Goal: Information Seeking & Learning: Learn about a topic

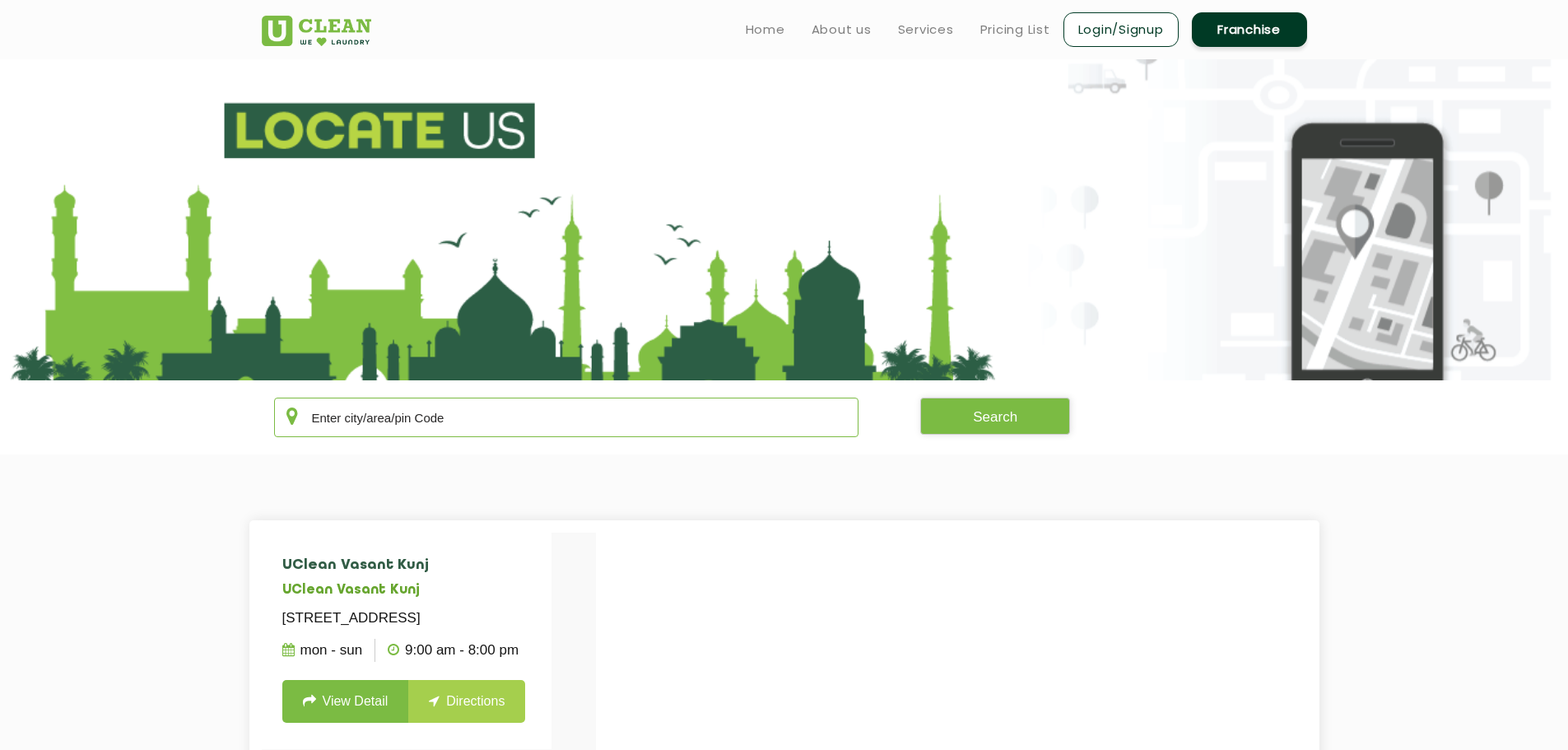
click at [540, 412] on input "text" at bounding box center [567, 418] width 585 height 40
type input "bengaluru"
click at [1029, 32] on link "Pricing List" at bounding box center [1014, 29] width 70 height 20
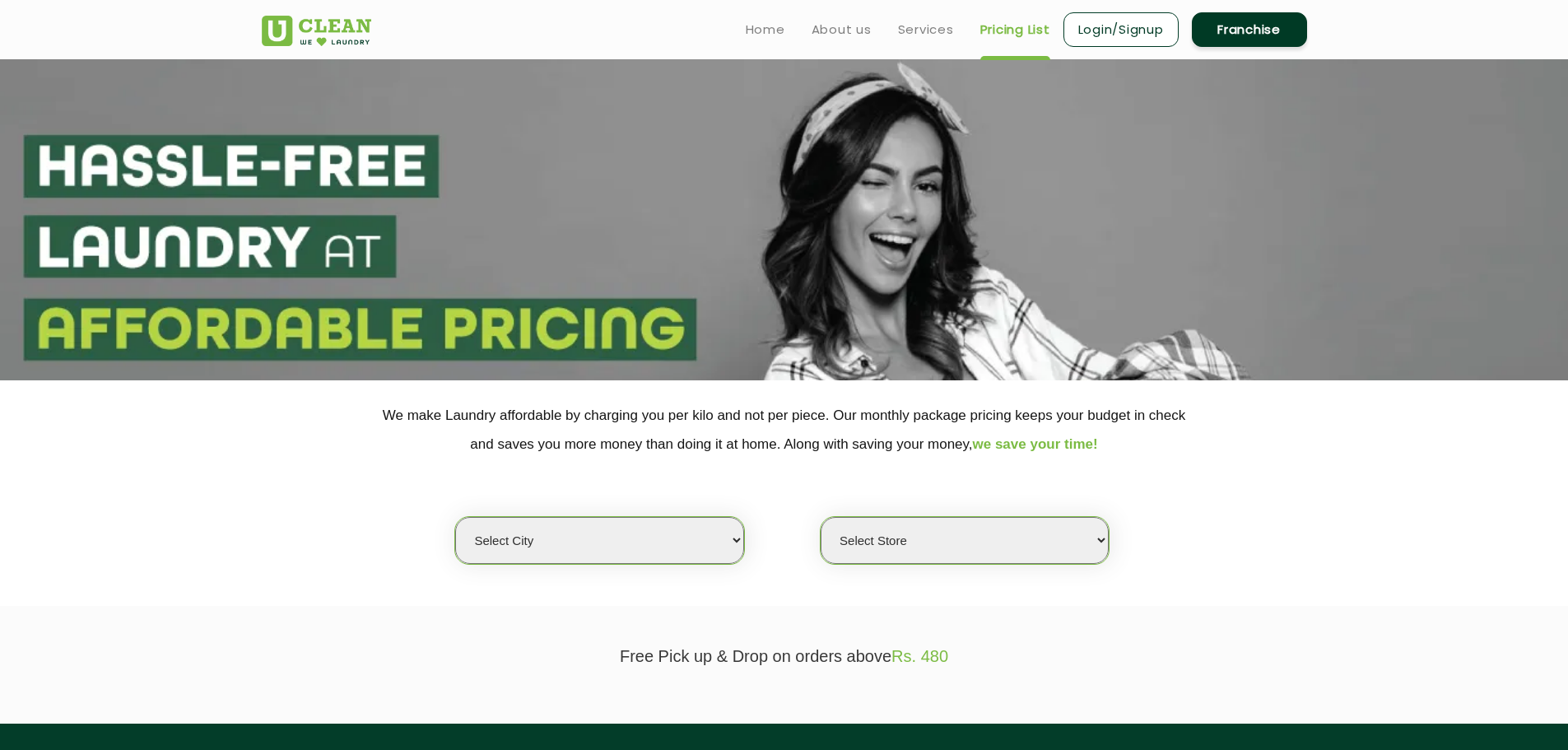
click at [542, 553] on select "Select city [GEOGRAPHIC_DATA] [GEOGRAPHIC_DATA] [GEOGRAPHIC_DATA] [GEOGRAPHIC_D…" at bounding box center [599, 540] width 288 height 47
select select "6"
click at [456, 517] on select "Select city [GEOGRAPHIC_DATA] [GEOGRAPHIC_DATA] [GEOGRAPHIC_DATA] [GEOGRAPHIC_D…" at bounding box center [599, 540] width 288 height 47
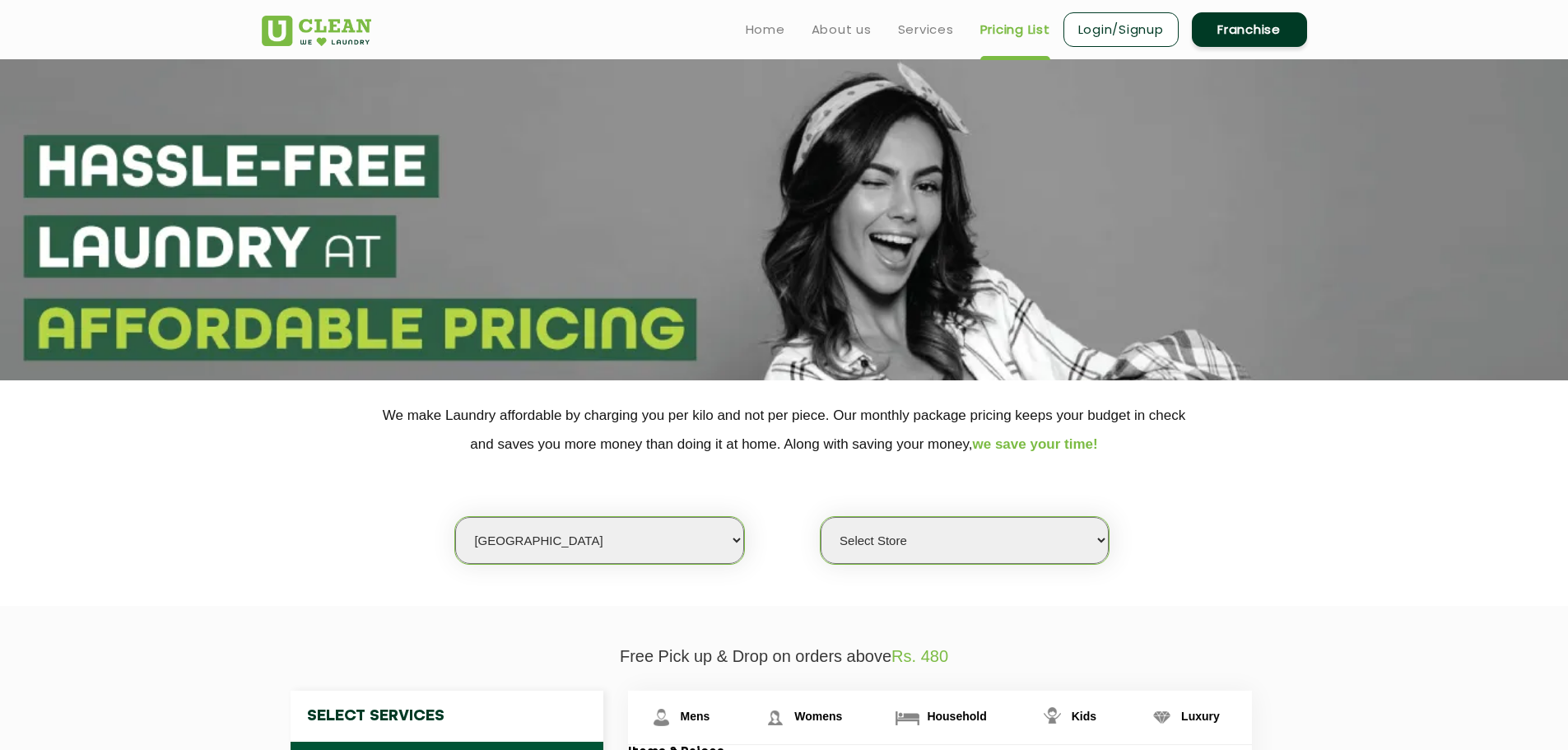
click at [952, 533] on select "Select Store [GEOGRAPHIC_DATA] [GEOGRAPHIC_DATA] UClean KR [GEOGRAPHIC_DATA] [G…" at bounding box center [965, 540] width 288 height 47
select select "627"
click at [821, 517] on select "Select Store [GEOGRAPHIC_DATA] [GEOGRAPHIC_DATA] UClean KR [GEOGRAPHIC_DATA] [G…" at bounding box center [965, 540] width 288 height 47
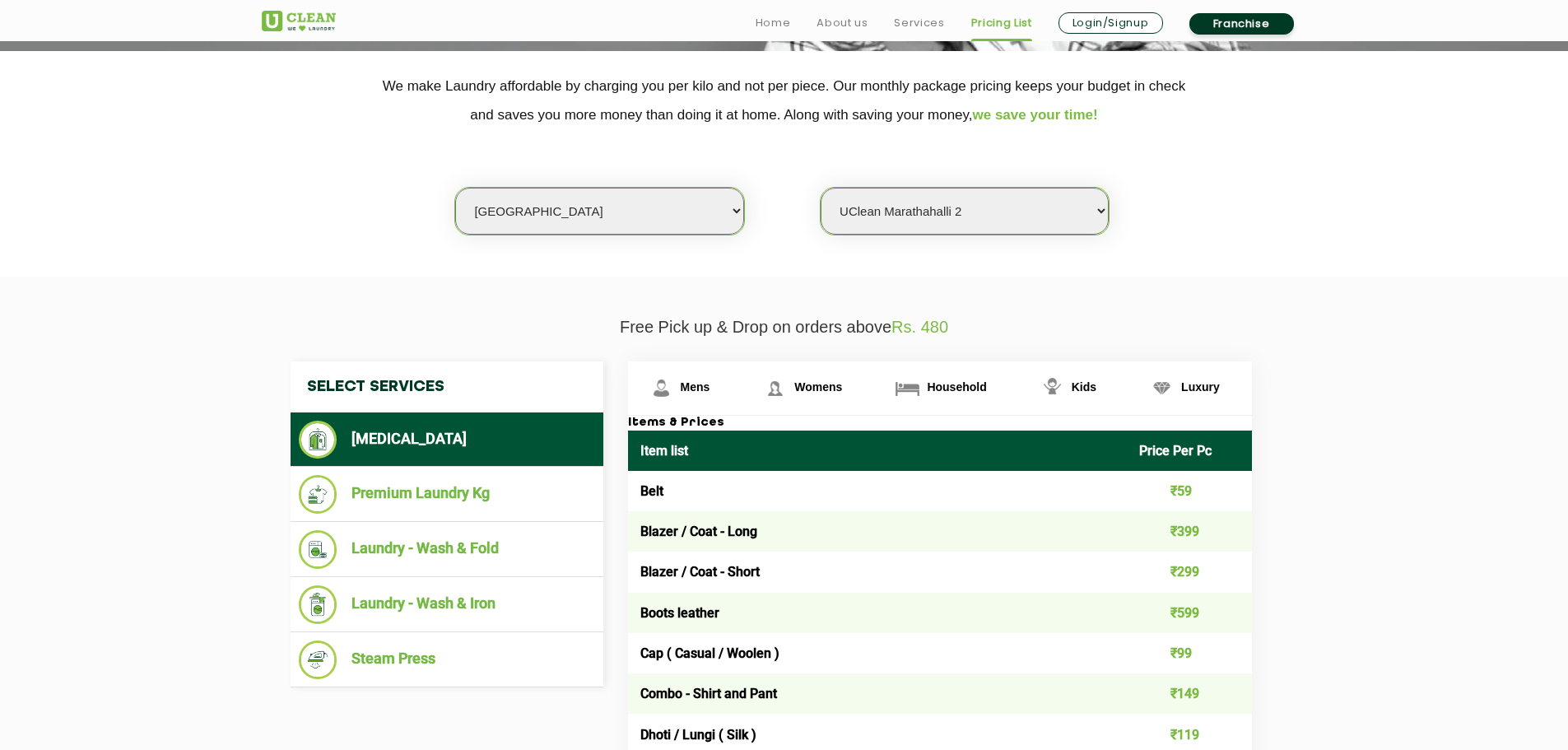
scroll to position [659, 0]
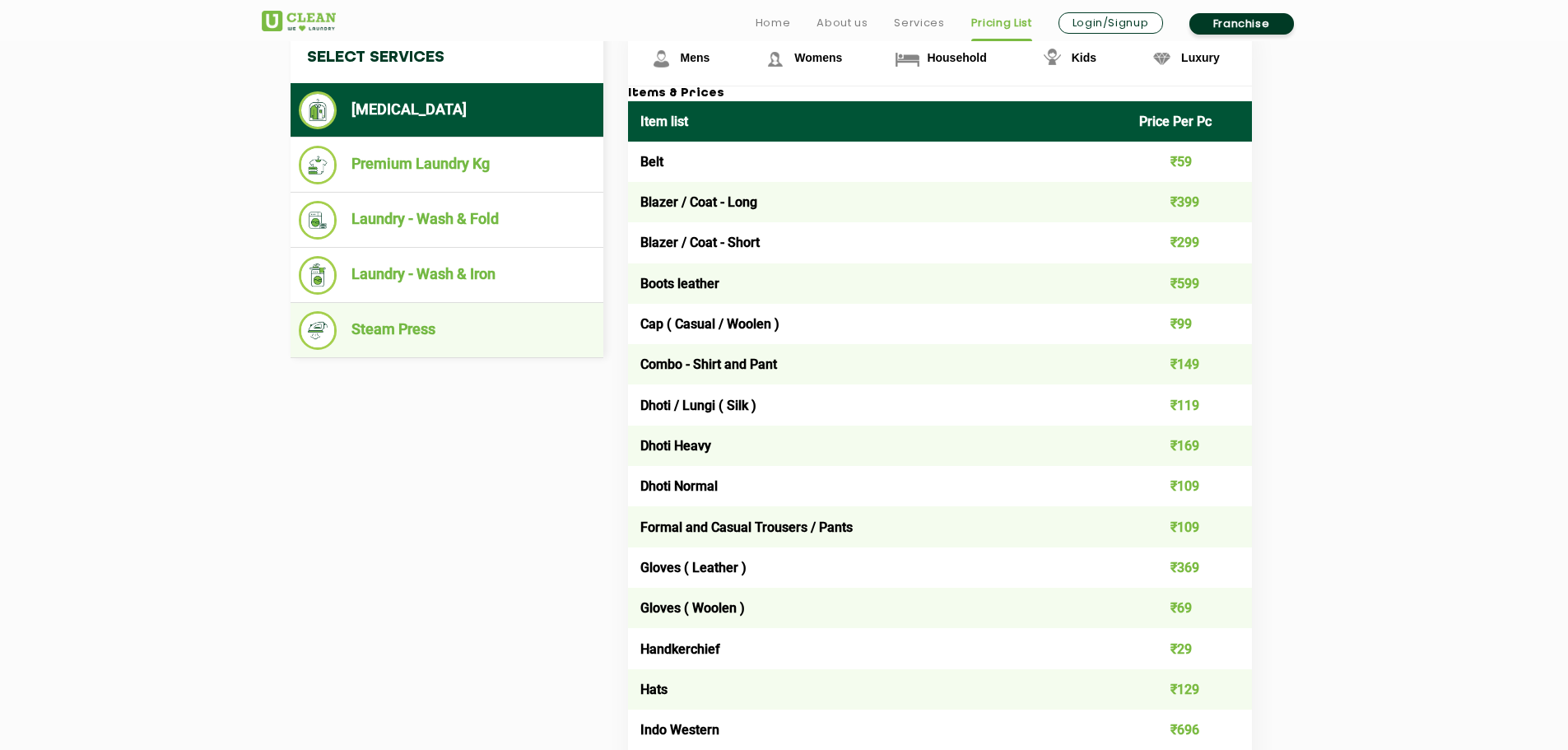
click at [362, 324] on li "Steam Press" at bounding box center [447, 330] width 297 height 39
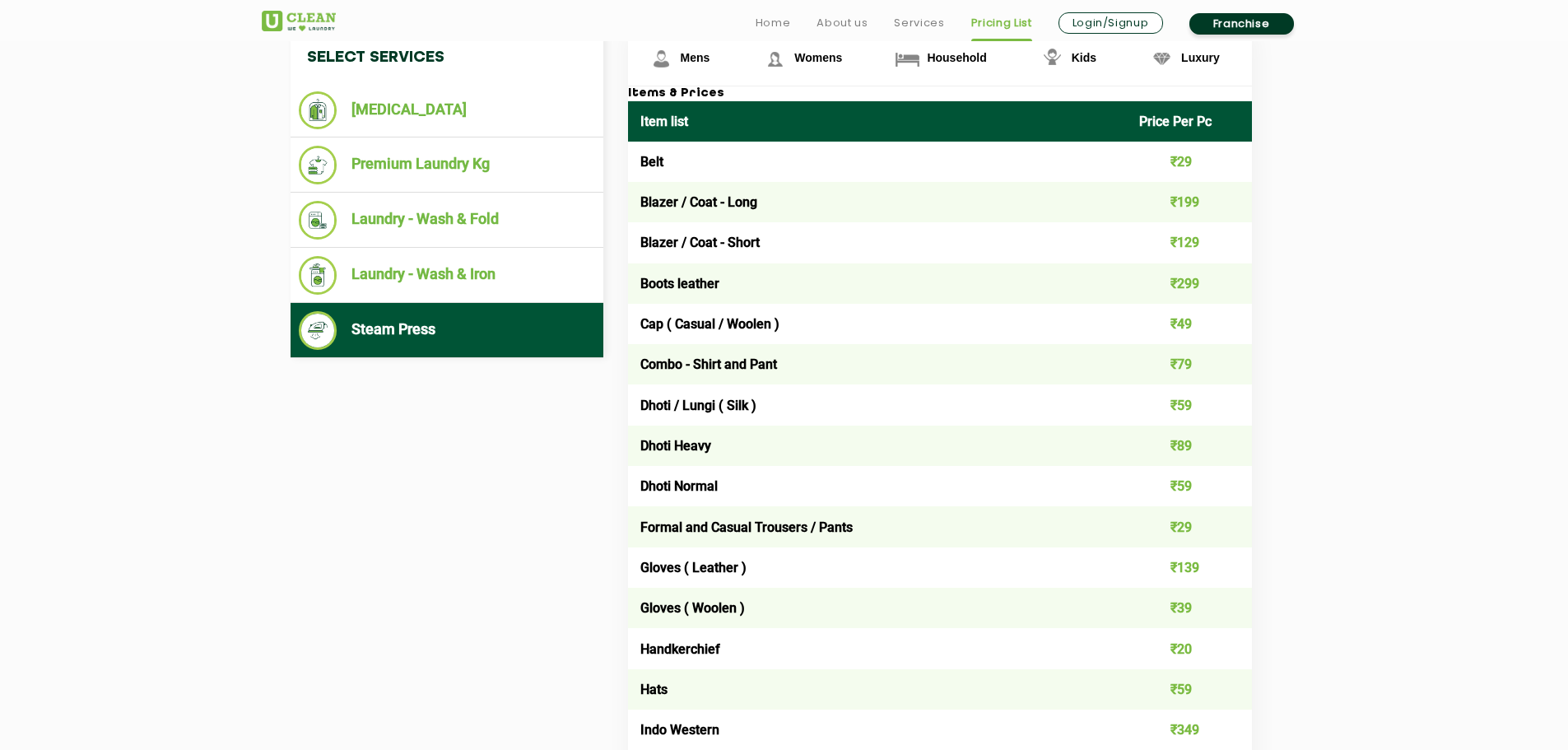
scroll to position [576, 0]
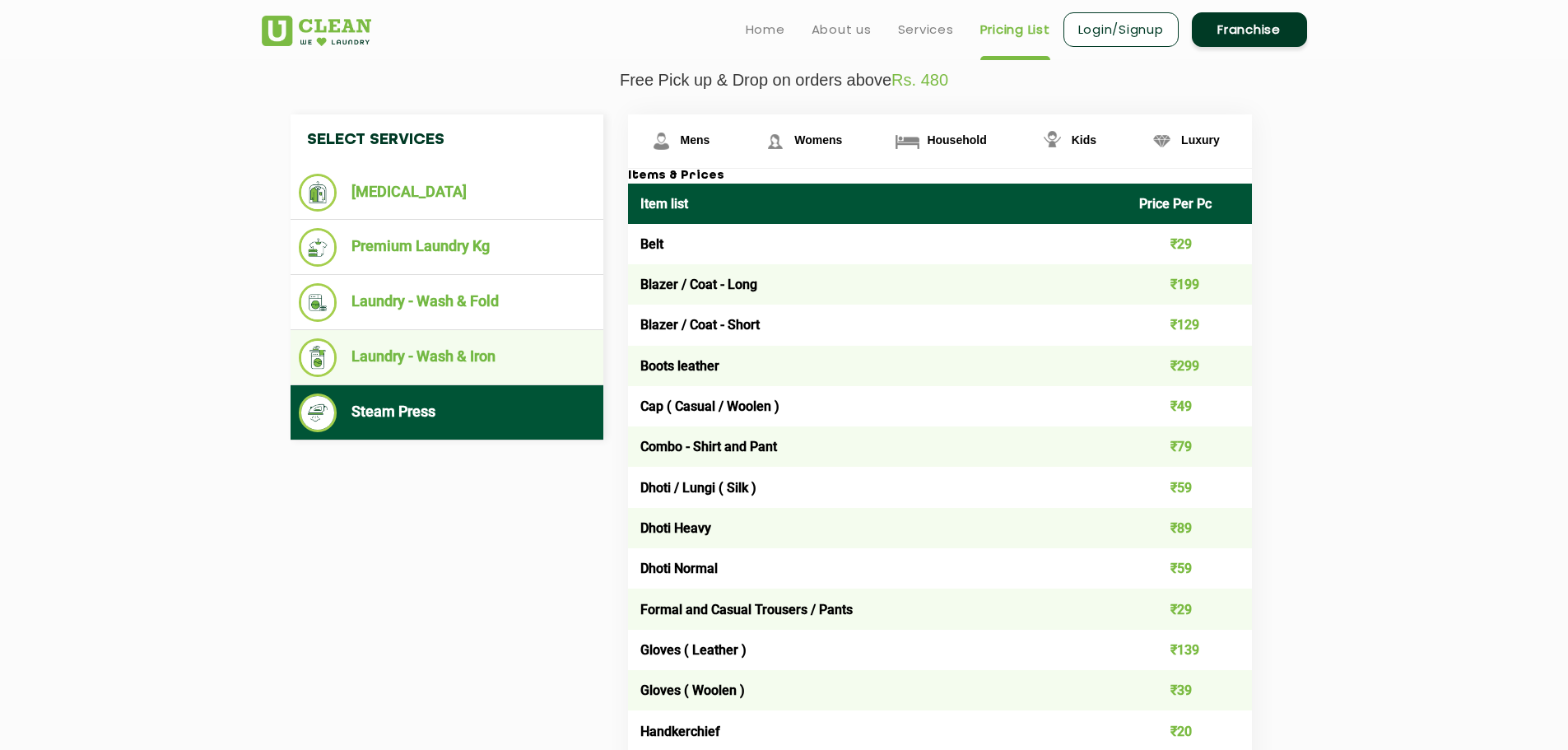
click at [372, 358] on li "Laundry - Wash & Iron" at bounding box center [447, 358] width 297 height 39
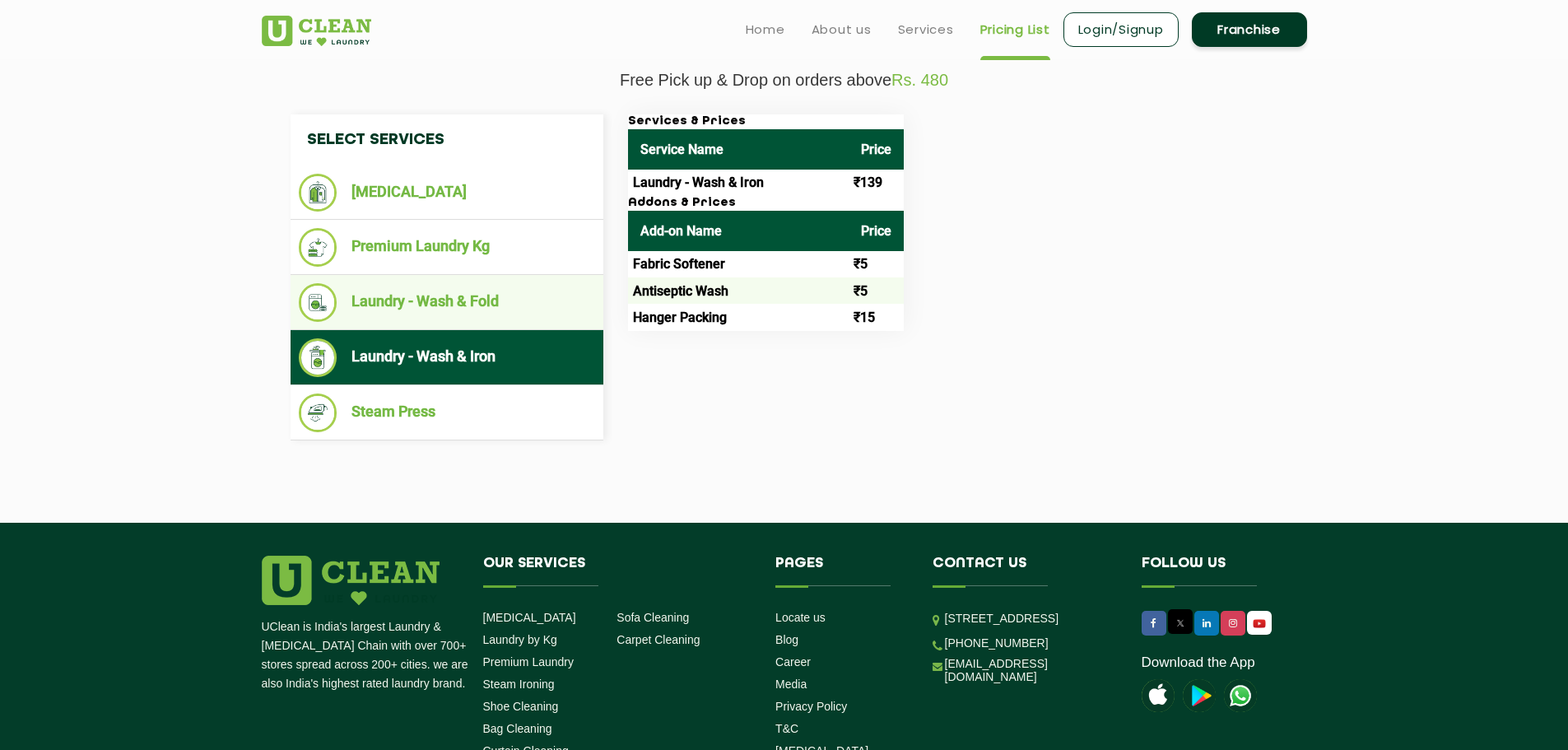
click at [396, 292] on li "Laundry - Wash & Fold" at bounding box center [447, 302] width 297 height 39
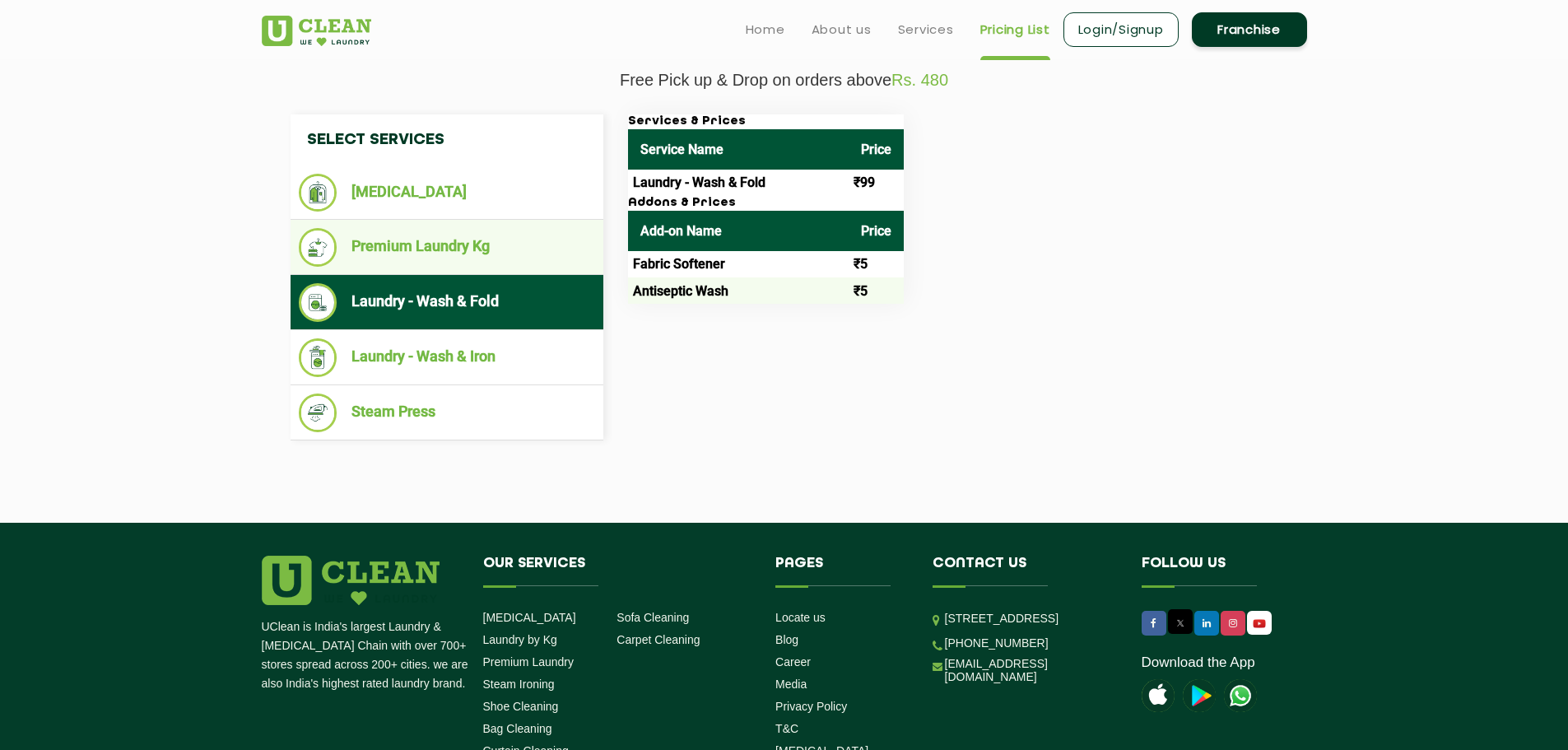
click at [402, 265] on li "Premium Laundry Kg" at bounding box center [447, 247] width 297 height 39
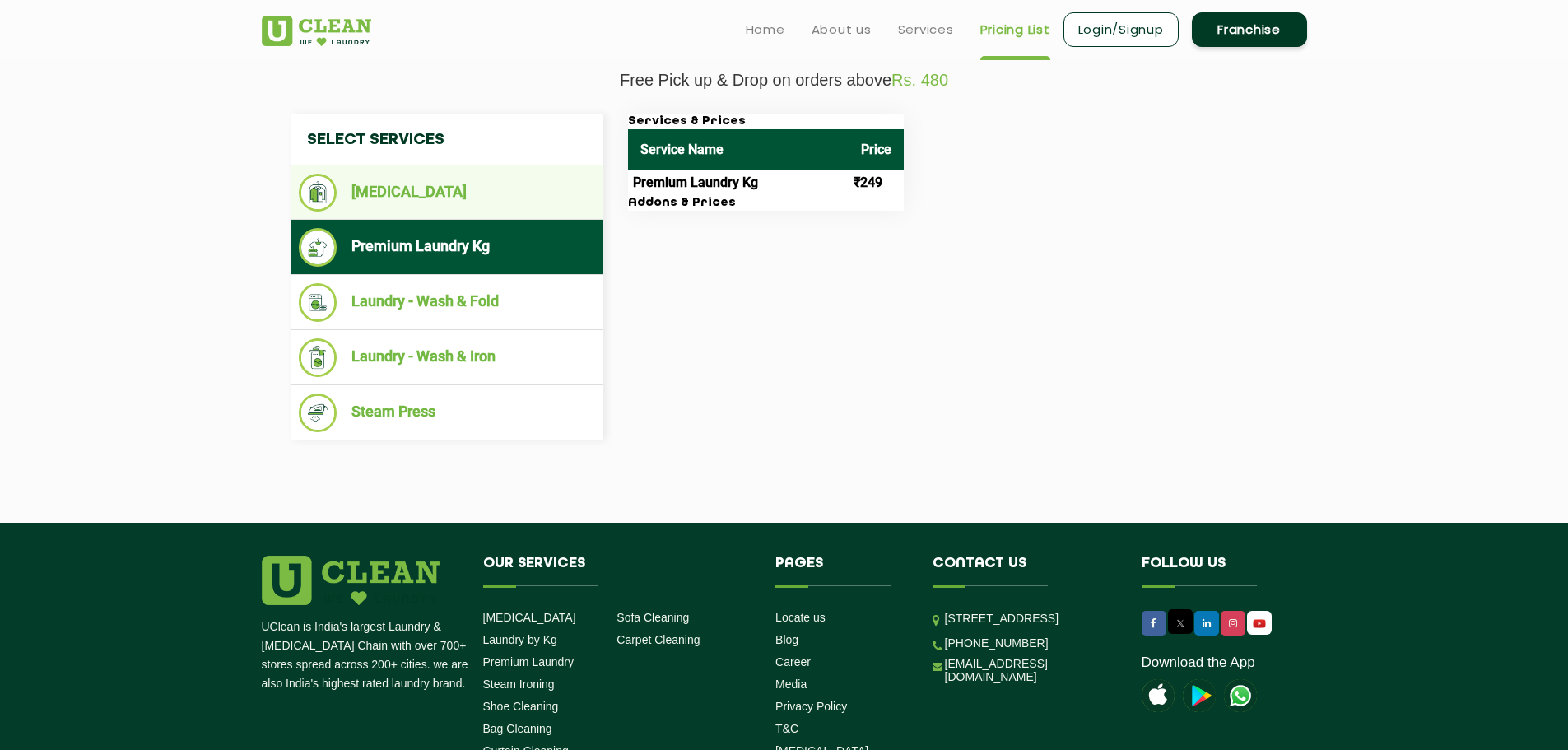
click at [421, 209] on li "[MEDICAL_DATA]" at bounding box center [447, 193] width 297 height 38
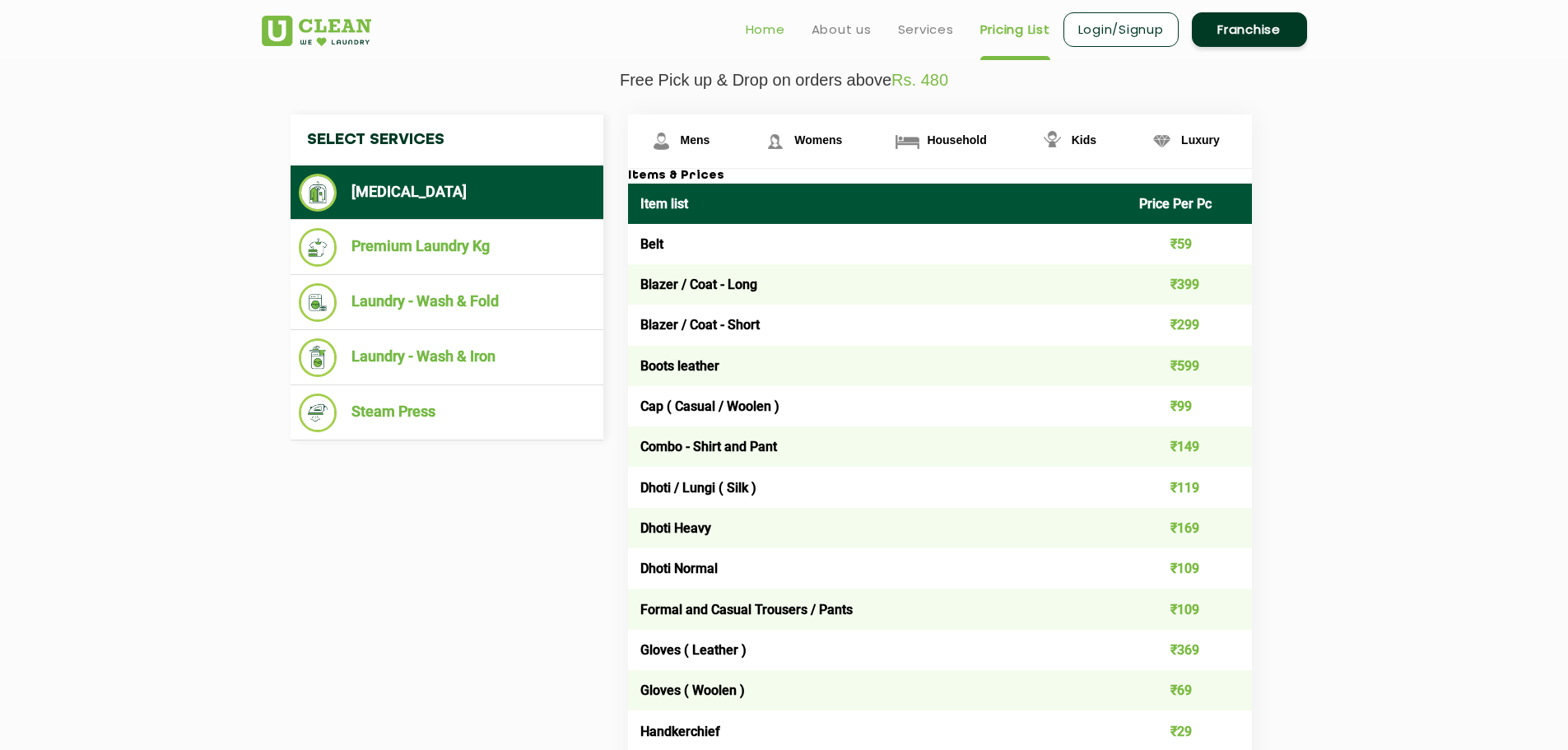
click at [769, 28] on link "Home" at bounding box center [766, 29] width 40 height 20
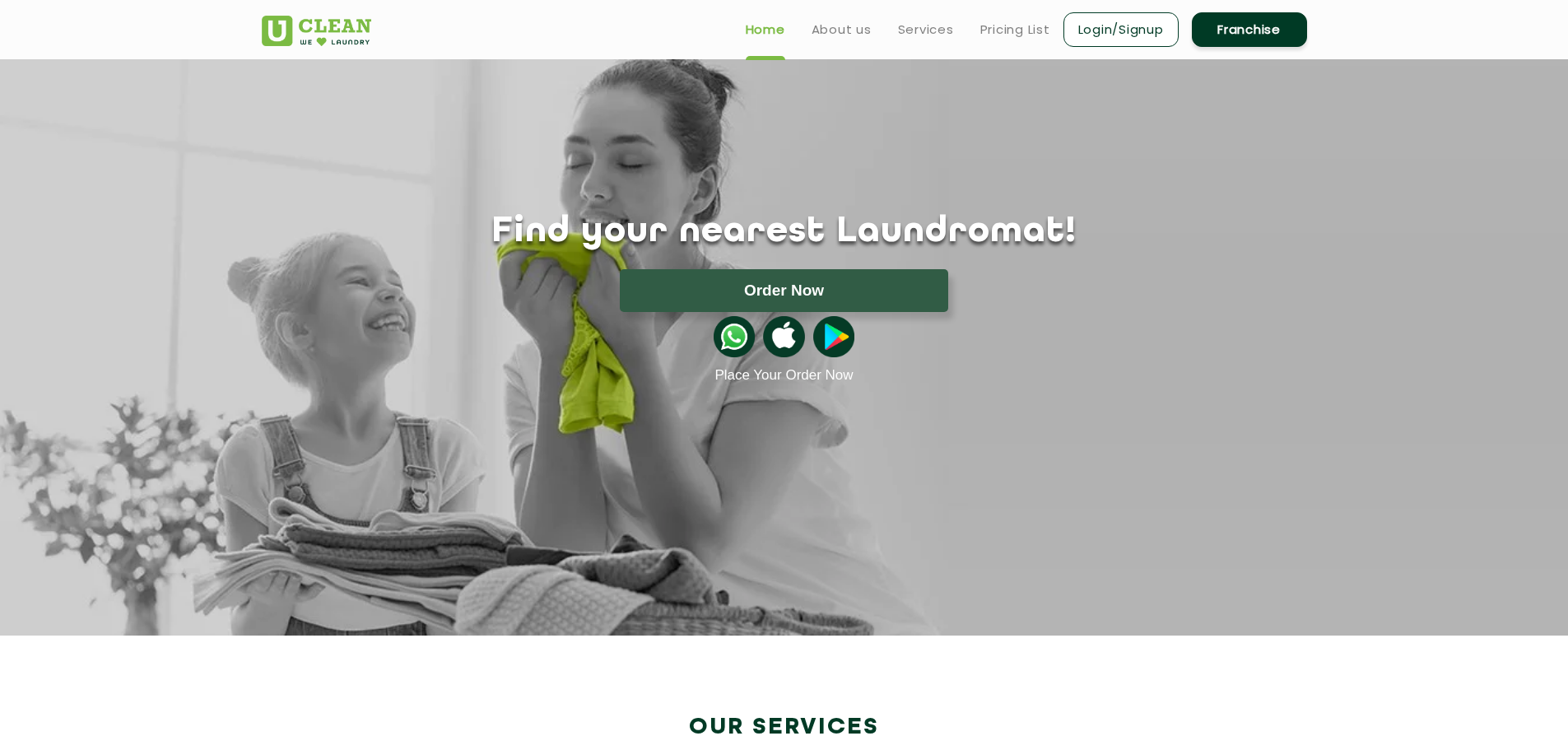
scroll to position [576, 0]
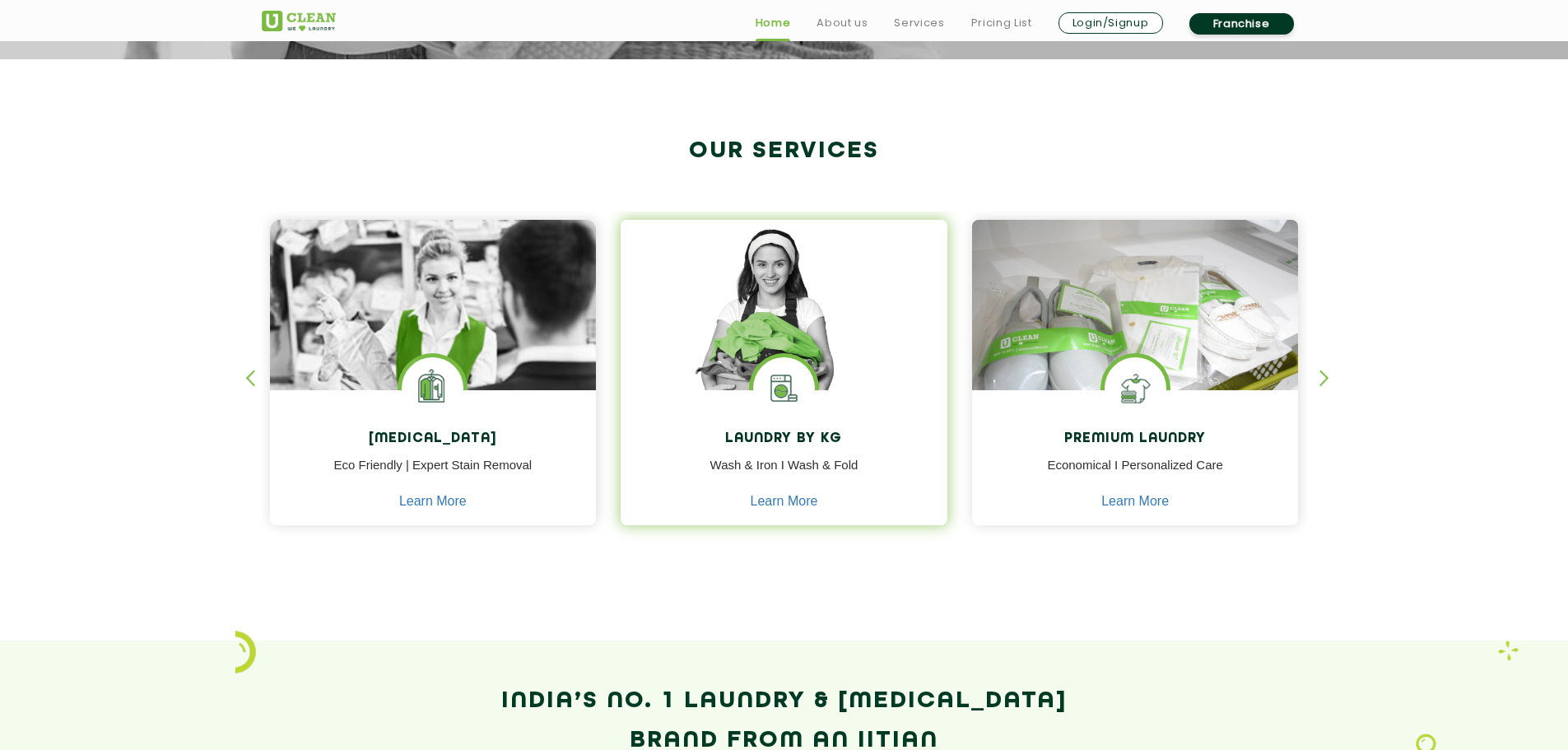
click at [851, 396] on div "Laundry by Kg Wash & Iron I Wash & Fold Learn More" at bounding box center [784, 460] width 327 height 139
click at [787, 382] on img at bounding box center [784, 389] width 62 height 62
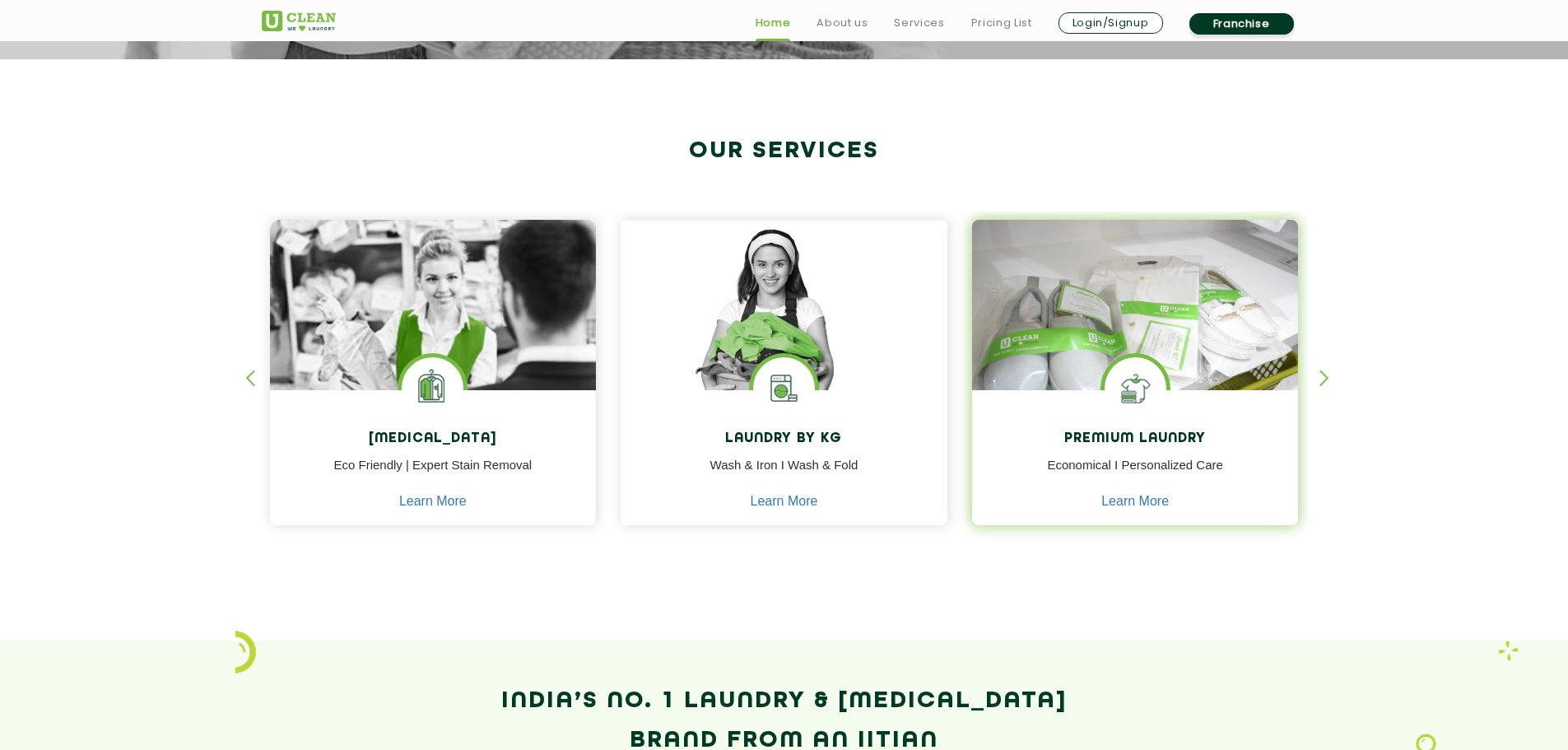
click at [1210, 397] on div "Premium Laundry Economical I Personalized Care Learn More" at bounding box center [1136, 460] width 327 height 139
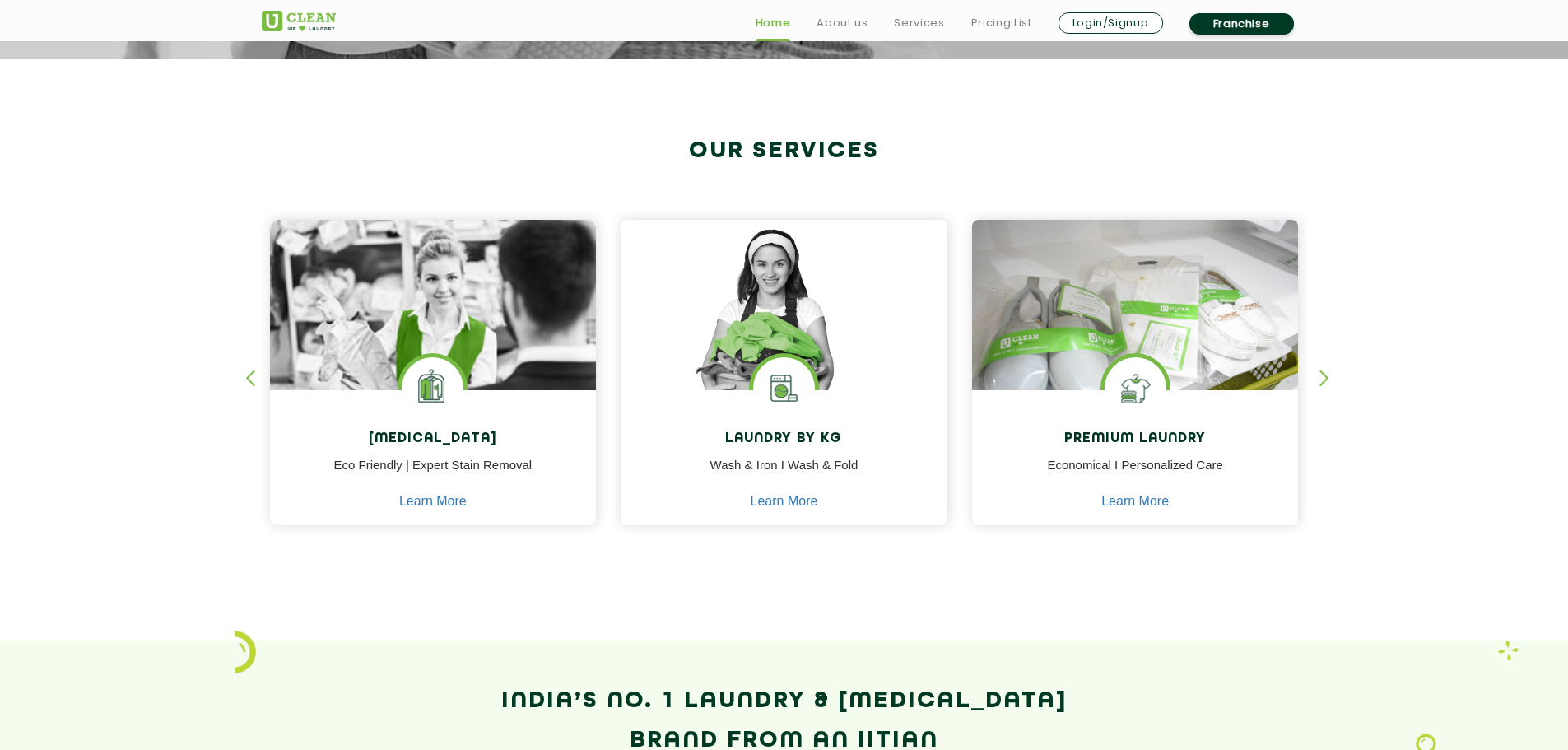
click at [1314, 375] on div "Dry Cleaning Eco Friendly | Expert Stain Removal Learn More Dry Cleaning Eco Fr…" at bounding box center [784, 358] width 1070 height 408
click at [1325, 378] on div "button" at bounding box center [1332, 392] width 25 height 46
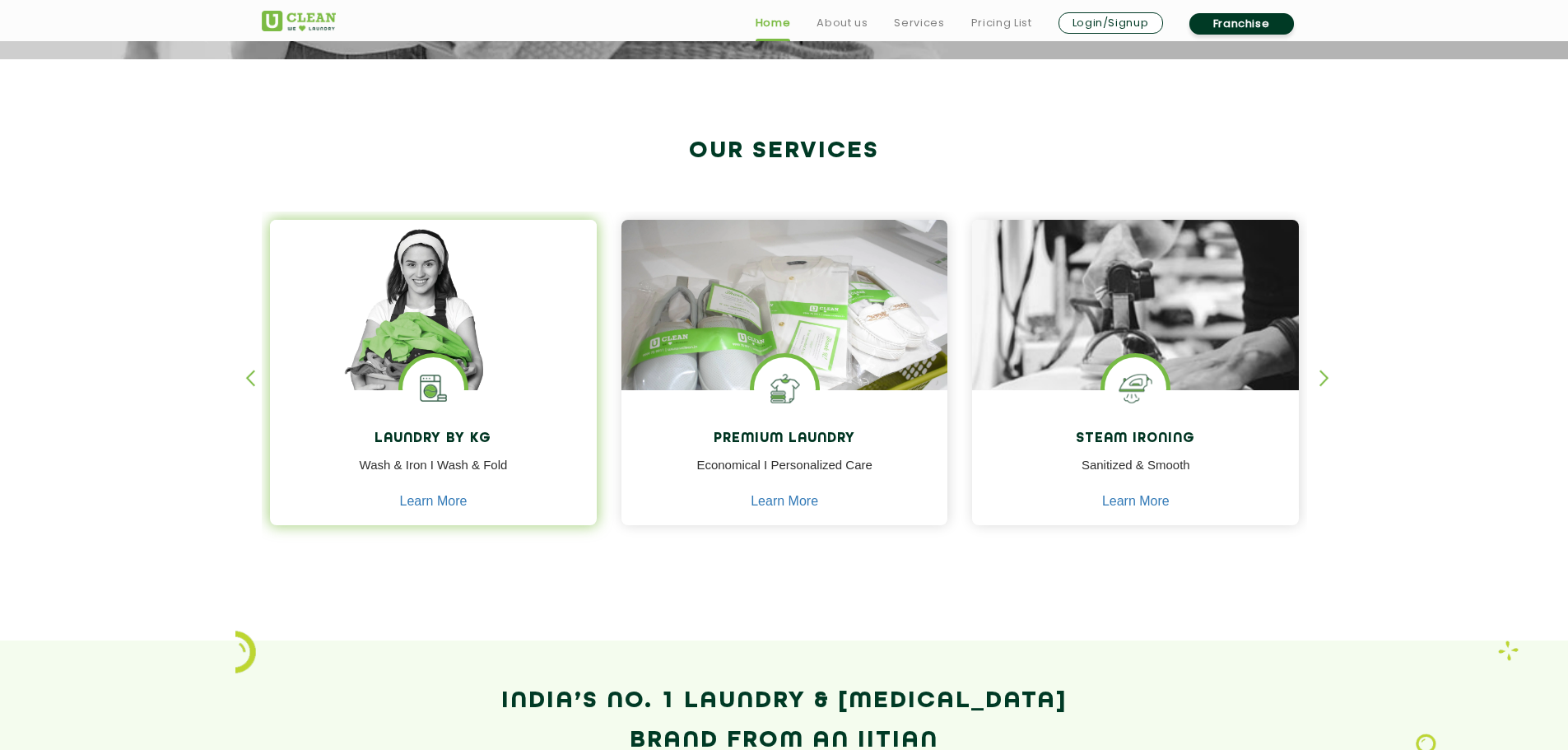
click at [466, 413] on div "Laundry by Kg Wash & Iron I Wash & Fold Learn More" at bounding box center [433, 460] width 327 height 139
